Goal: Task Accomplishment & Management: Complete application form

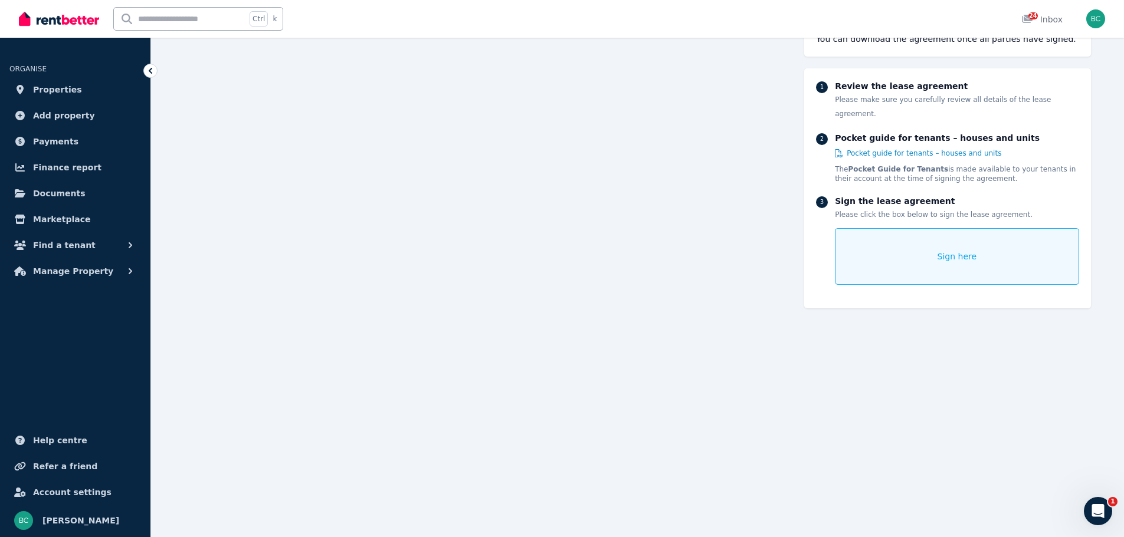
click at [933, 242] on div "Sign here" at bounding box center [957, 256] width 244 height 57
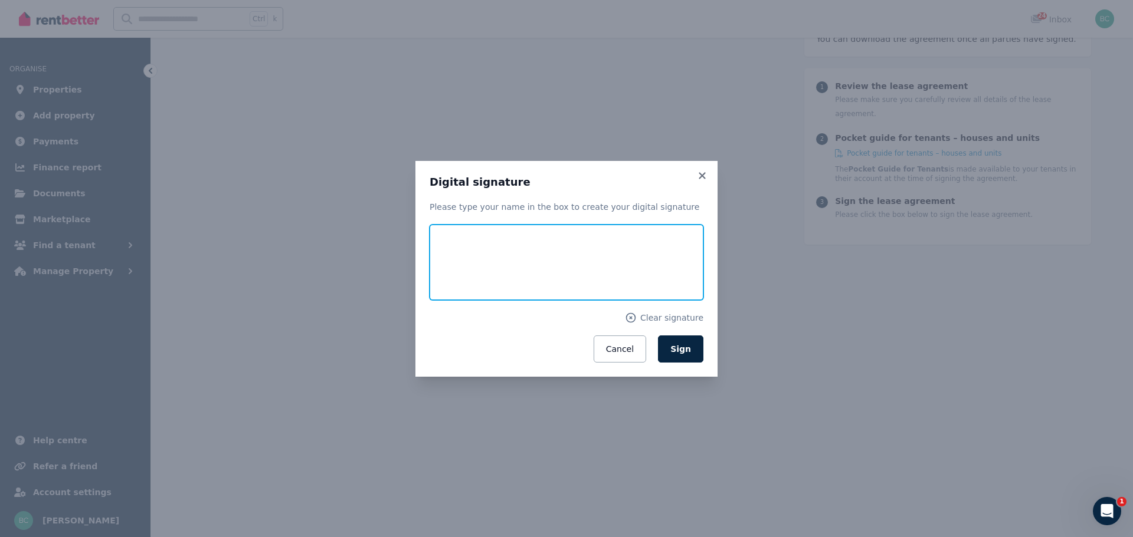
click at [460, 263] on input "text" at bounding box center [566, 263] width 274 height 76
type input "**********"
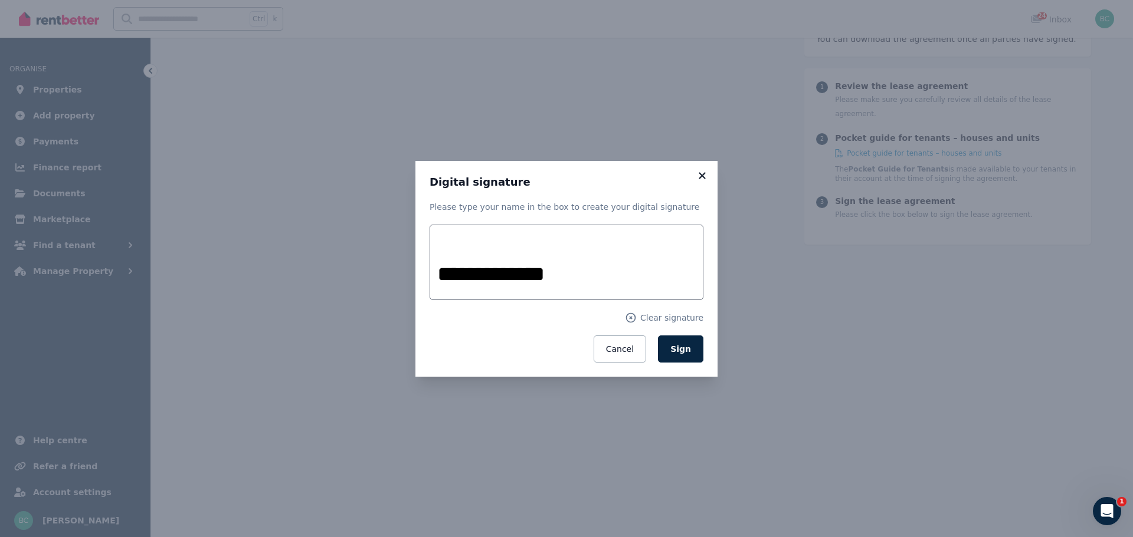
click at [703, 171] on icon at bounding box center [702, 175] width 12 height 11
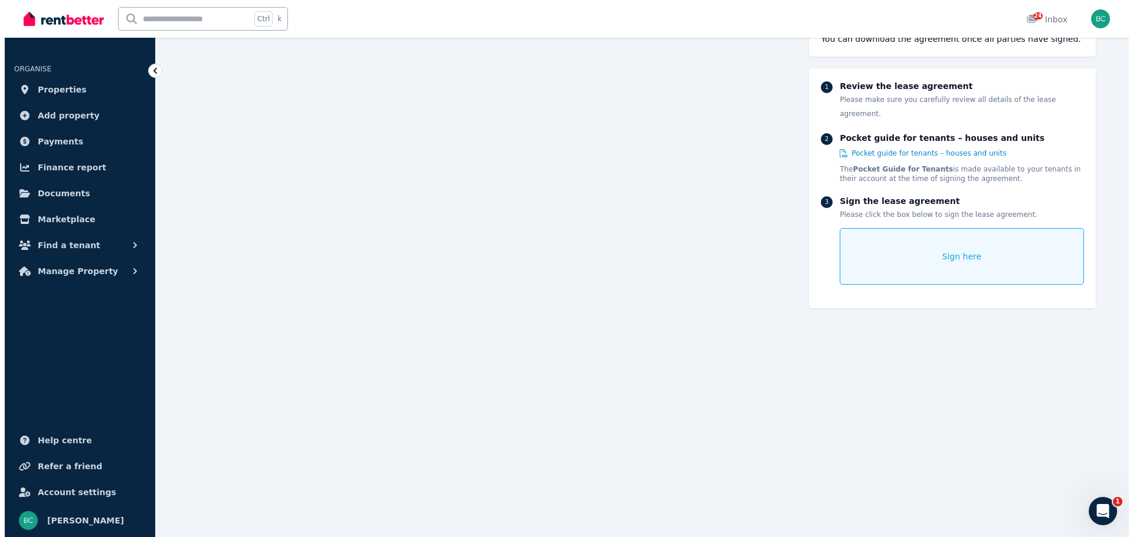
scroll to position [9885, 0]
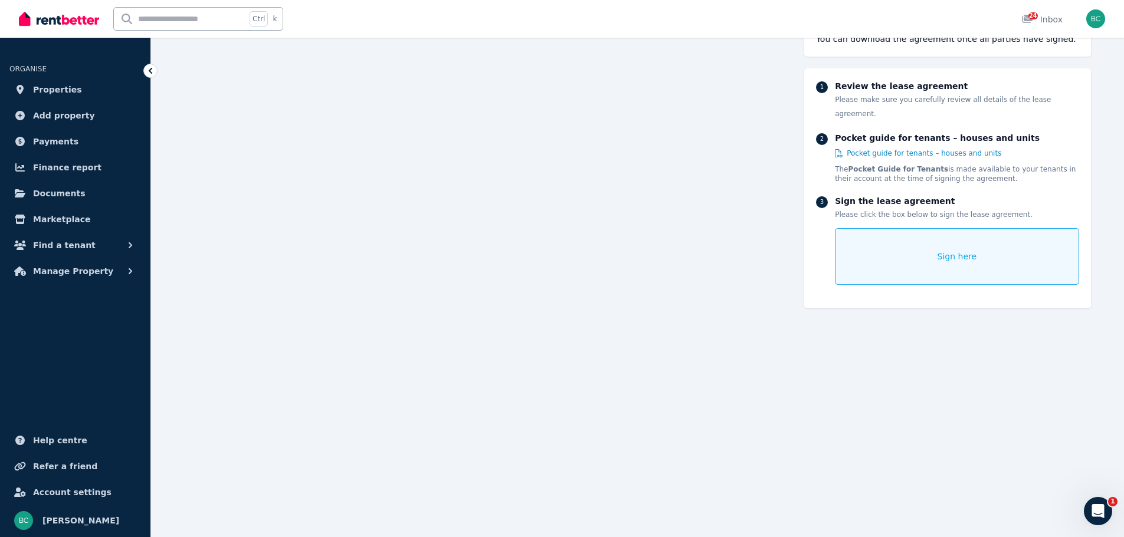
click at [933, 254] on div "Sign here" at bounding box center [957, 256] width 244 height 57
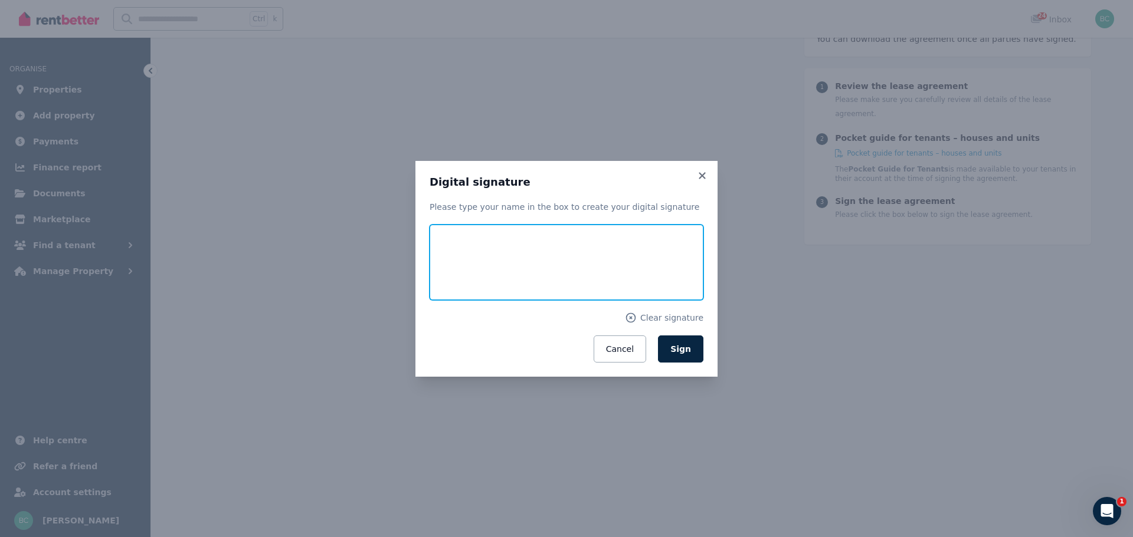
click at [454, 257] on input "text" at bounding box center [566, 263] width 274 height 76
type input "**********"
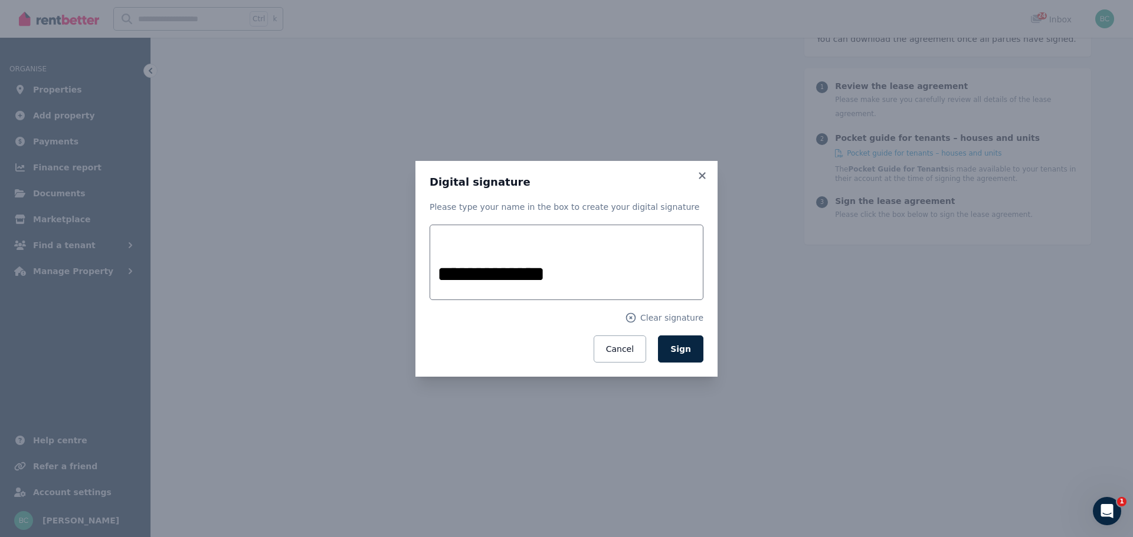
click at [681, 347] on span "Sign" at bounding box center [680, 348] width 21 height 9
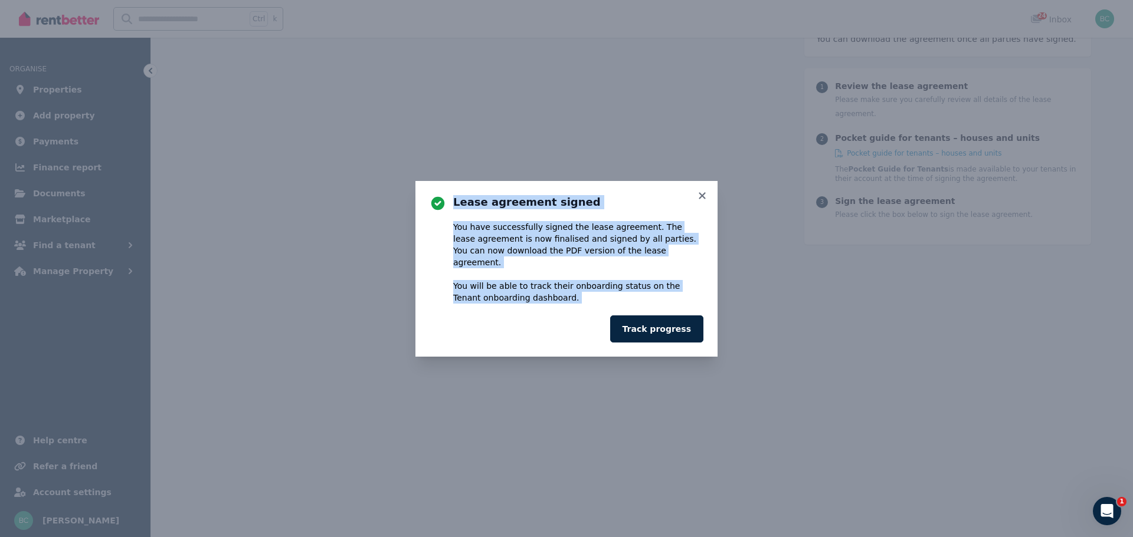
drag, startPoint x: 566, startPoint y: 299, endPoint x: 402, endPoint y: 237, distance: 175.5
click at [402, 237] on div "Lease agreement signed You have successfully signed the lease agreement. The le…" at bounding box center [566, 268] width 1133 height 537
copy div "Lease agreement signed You have successfully signed the lease agreement. The le…"
click at [672, 316] on button "Track progress" at bounding box center [656, 329] width 93 height 27
